Goal: Use online tool/utility

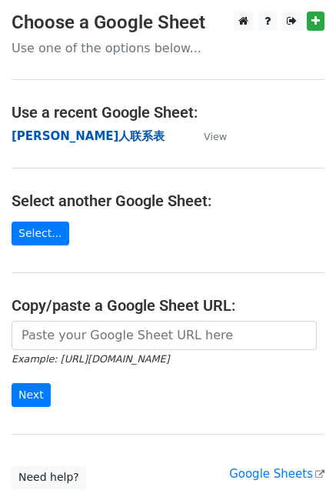
click at [46, 142] on strong "[PERSON_NAME]人联系表" at bounding box center [88, 136] width 153 height 14
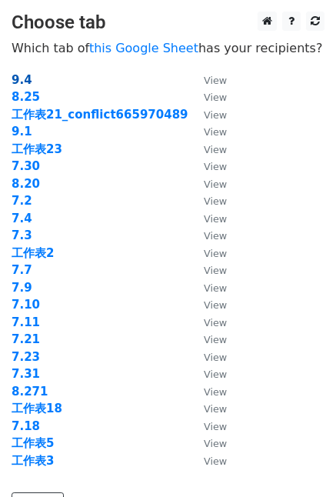
click at [25, 79] on strong "9.4" at bounding box center [22, 80] width 21 height 14
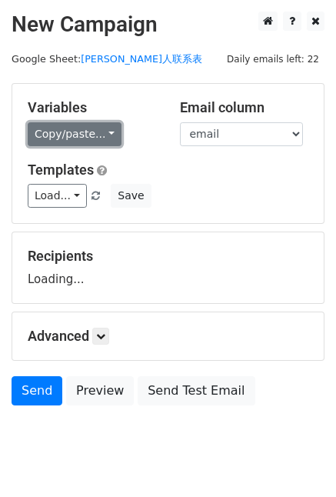
click at [108, 132] on link "Copy/paste..." at bounding box center [75, 134] width 94 height 24
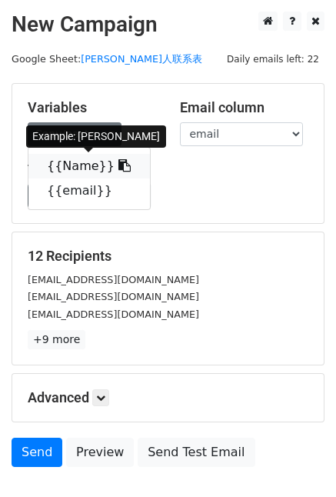
click at [119, 160] on icon at bounding box center [125, 165] width 12 height 12
